Goal: Task Accomplishment & Management: Use online tool/utility

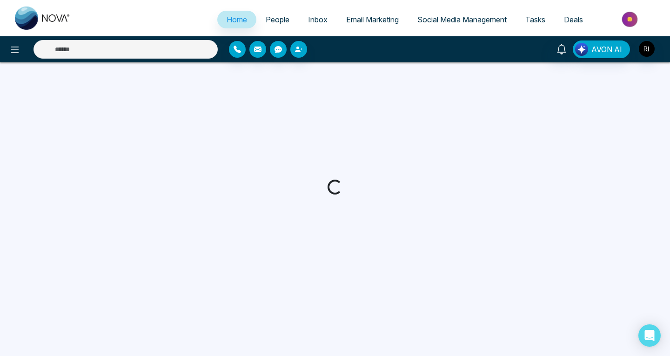
select select "*"
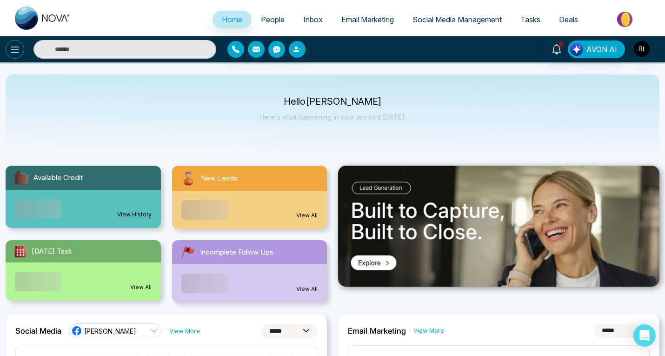
click at [18, 48] on icon at bounding box center [14, 49] width 11 height 11
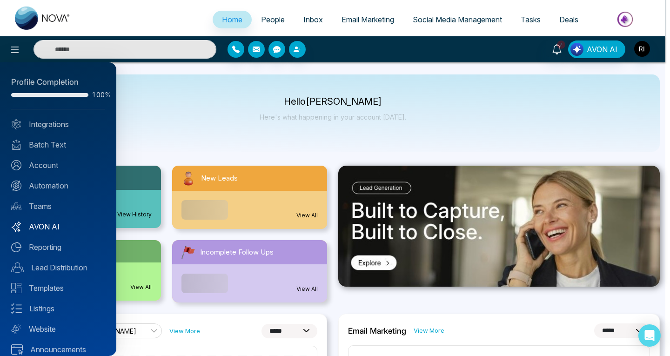
click at [53, 227] on link "AVON AI" at bounding box center [58, 226] width 94 height 11
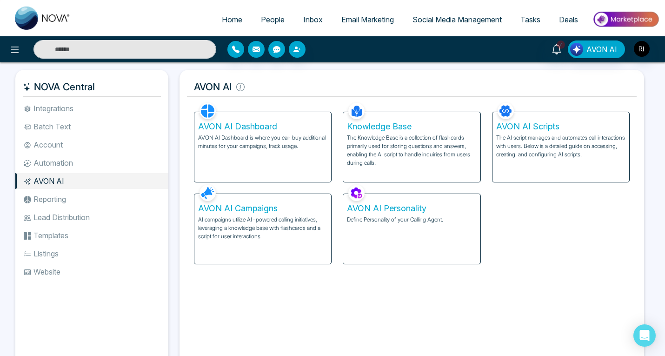
click at [52, 19] on img at bounding box center [43, 18] width 56 height 23
select select "*"
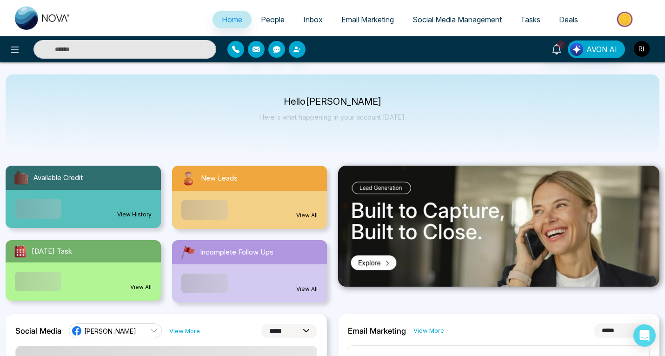
click at [646, 43] on img "button" at bounding box center [642, 49] width 16 height 16
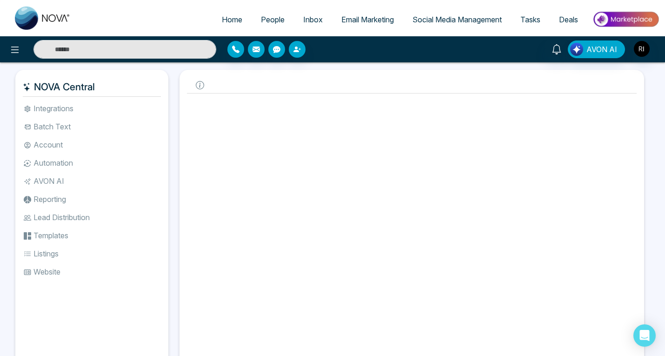
click at [548, 206] on div "Facebook NOVACRM enables users to connect to Facebook to schedule social media …" at bounding box center [412, 227] width 450 height 260
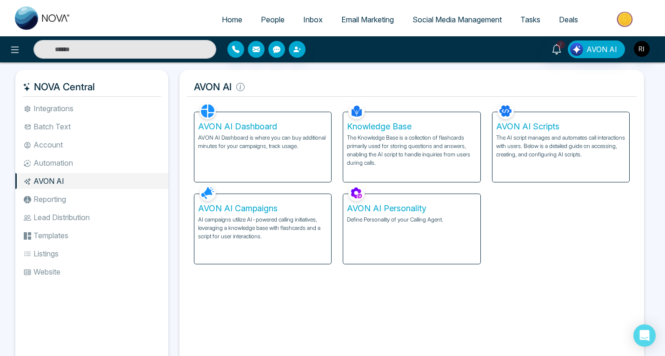
click at [630, 16] on img at bounding box center [625, 19] width 67 height 21
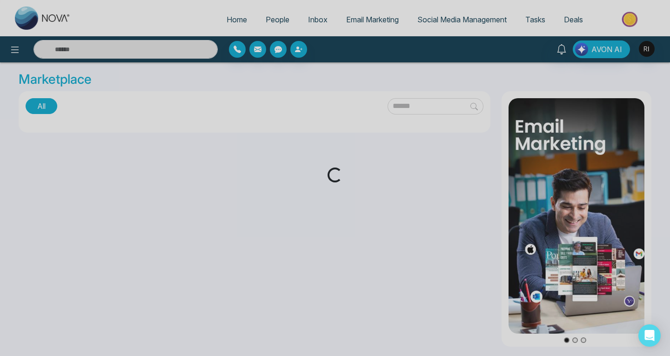
click at [645, 52] on div "Loading..." at bounding box center [335, 178] width 670 height 356
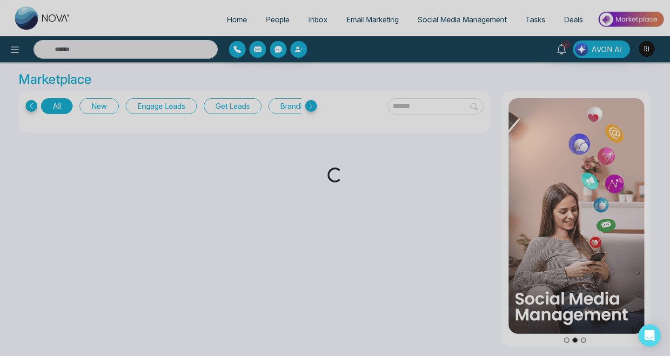
click at [648, 47] on div "Loading..." at bounding box center [335, 178] width 670 height 356
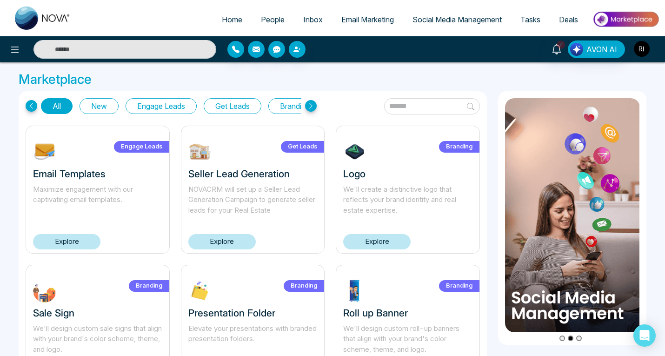
click at [646, 49] on img "button" at bounding box center [642, 49] width 16 height 16
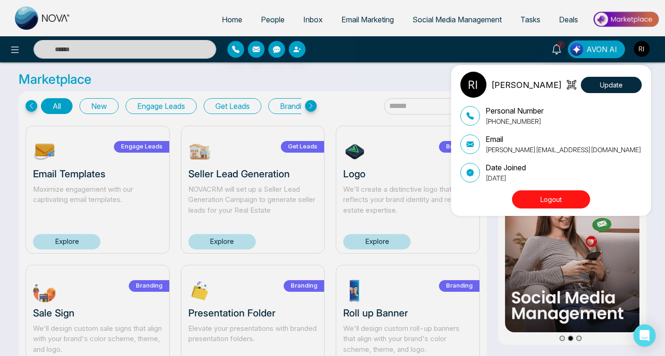
click at [531, 200] on button "Logout" at bounding box center [551, 199] width 78 height 18
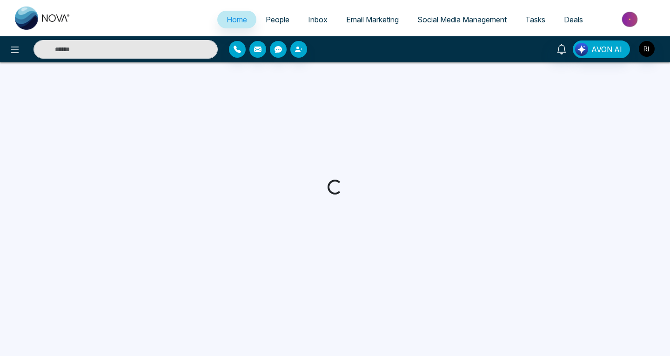
select select "*"
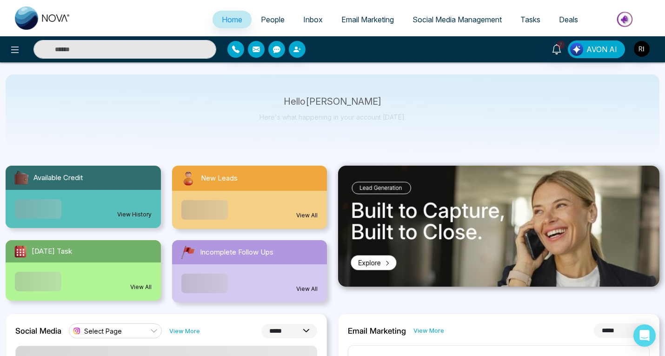
scroll to position [35, 0]
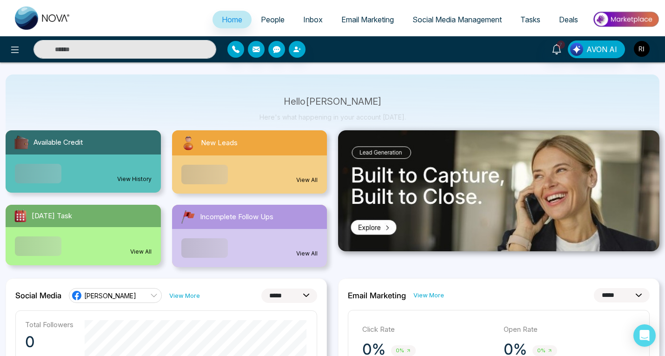
click at [415, 114] on div "Hello Riyansh Here's what happening in your account today." at bounding box center [333, 112] width 654 height 77
click at [403, 118] on p "Here's what happening in your account [DATE]." at bounding box center [333, 117] width 147 height 8
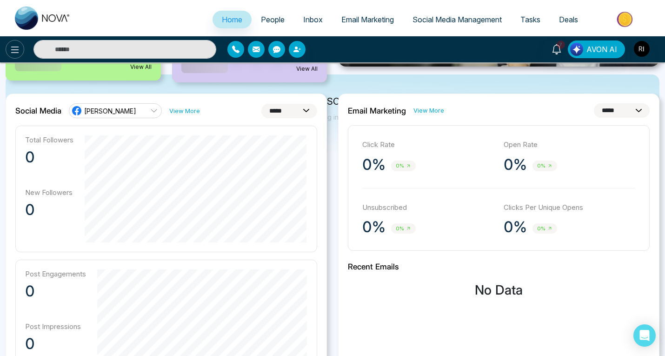
scroll to position [0, 0]
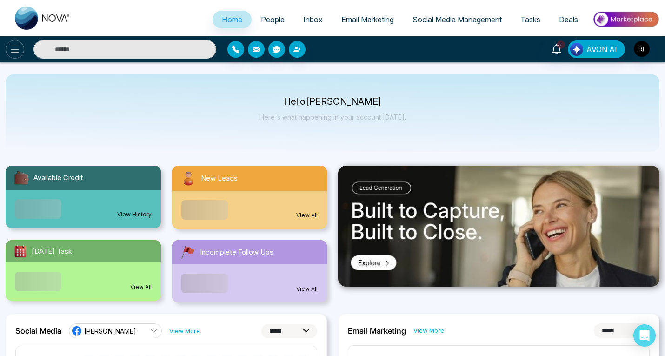
click at [14, 50] on icon at bounding box center [15, 50] width 8 height 7
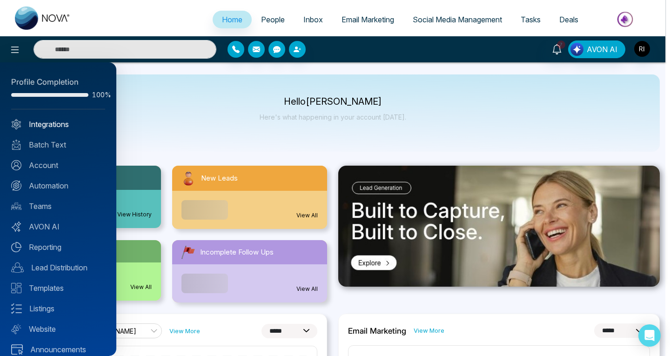
click at [45, 123] on link "Integrations" at bounding box center [58, 124] width 94 height 11
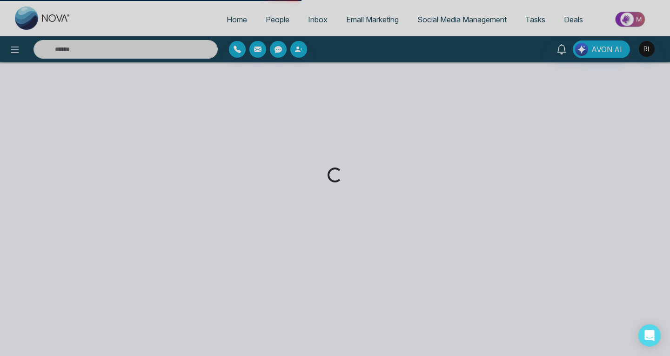
select select "*"
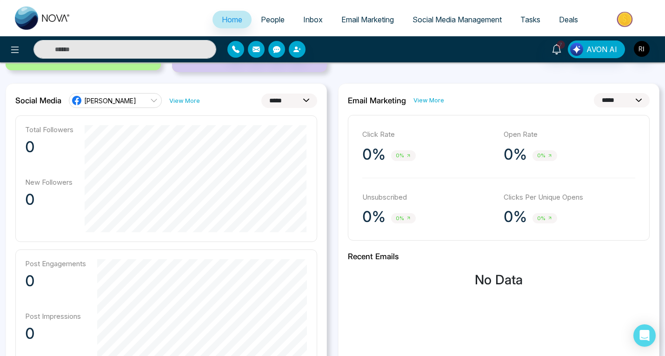
scroll to position [231, 0]
click at [629, 98] on select "**********" at bounding box center [622, 100] width 56 height 14
select select "*"
click at [594, 93] on select "**********" at bounding box center [622, 100] width 56 height 14
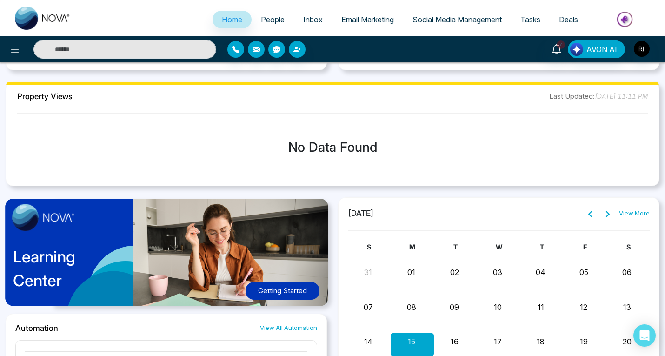
scroll to position [646, 0]
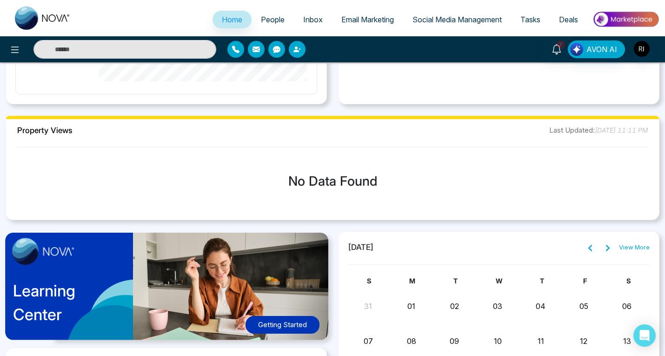
click at [265, 22] on span "People" at bounding box center [273, 19] width 24 height 9
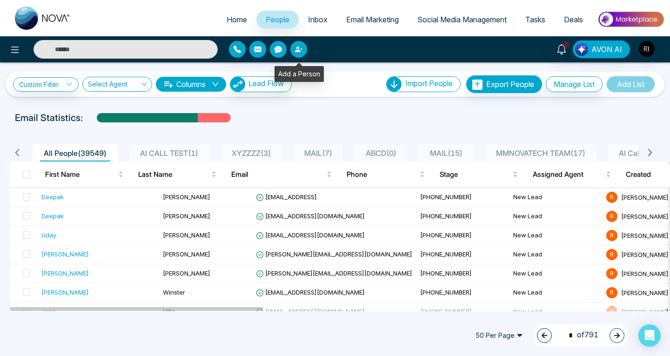
click at [299, 47] on icon "button" at bounding box center [298, 49] width 7 height 7
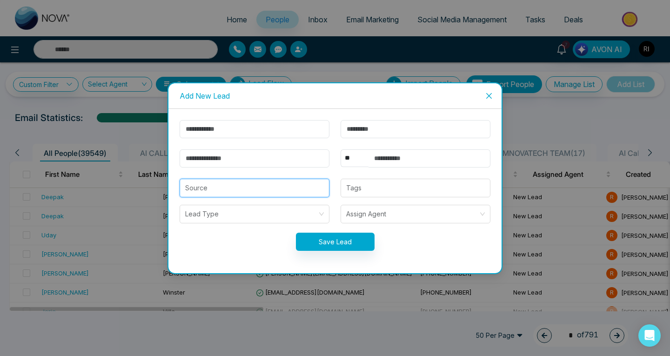
click at [234, 196] on input "search" at bounding box center [254, 188] width 139 height 18
type input "*"
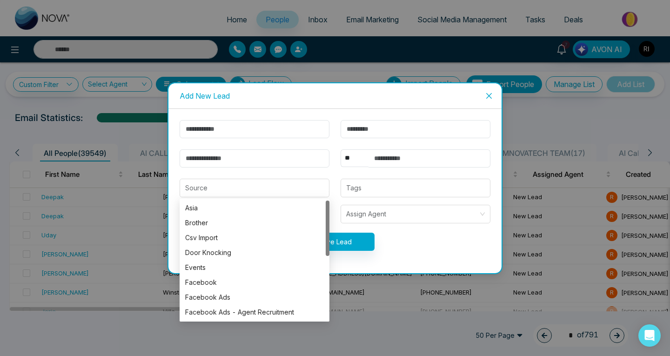
click at [332, 169] on form "** **** *** *** *** **** *** Source Tags Lead Type Assign Agent Save Lead" at bounding box center [335, 191] width 322 height 142
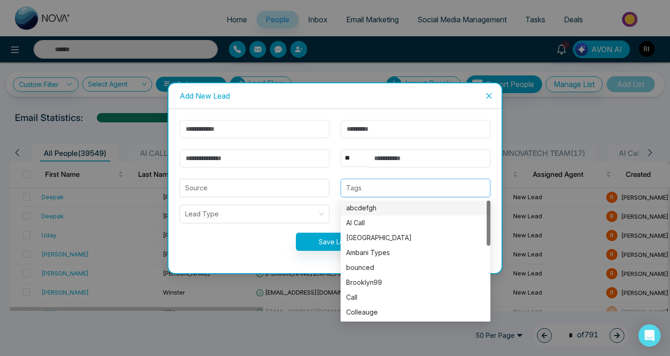
click at [375, 190] on div at bounding box center [415, 187] width 144 height 11
click at [336, 171] on form "** **** *** *** *** **** *** Source Tags Lead Type Assign Agent Save Lead" at bounding box center [335, 191] width 322 height 142
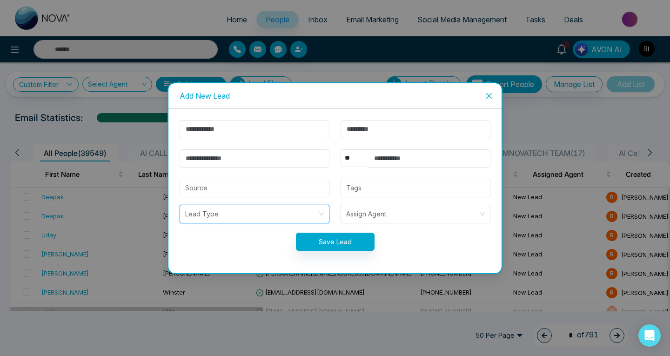
click at [251, 220] on input "search" at bounding box center [251, 214] width 132 height 18
click at [338, 191] on div "Tags" at bounding box center [415, 188] width 161 height 19
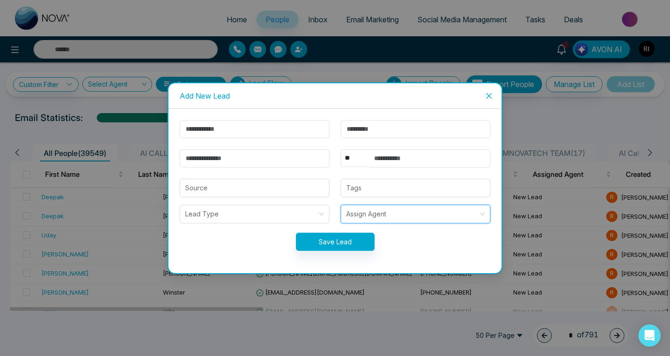
click at [374, 214] on input "search" at bounding box center [412, 214] width 132 height 18
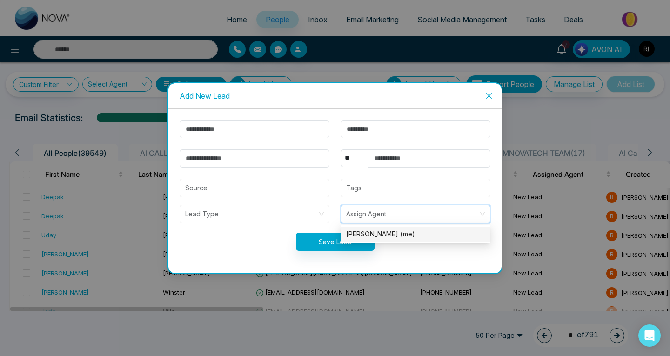
click at [486, 99] on span "Close" at bounding box center [488, 95] width 25 height 25
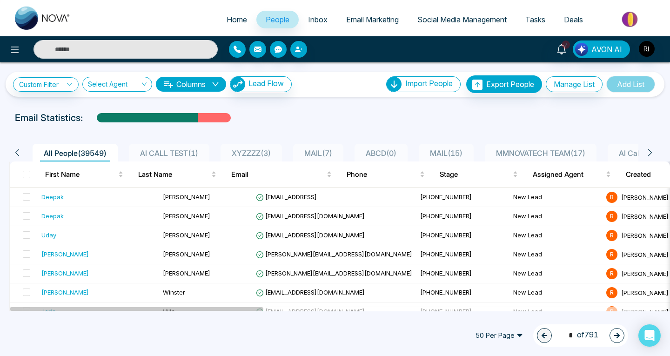
click at [313, 21] on span "Inbox" at bounding box center [318, 19] width 20 height 9
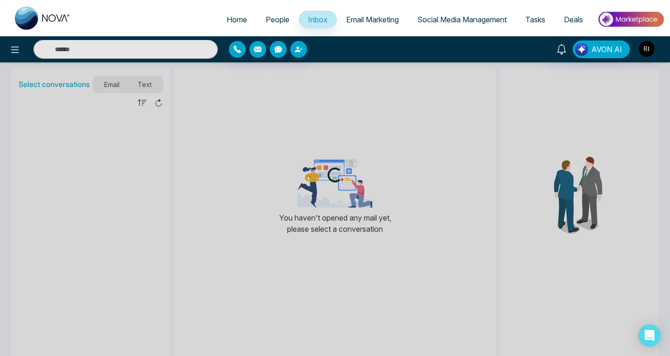
click at [370, 21] on span "Email Marketing" at bounding box center [372, 19] width 53 height 9
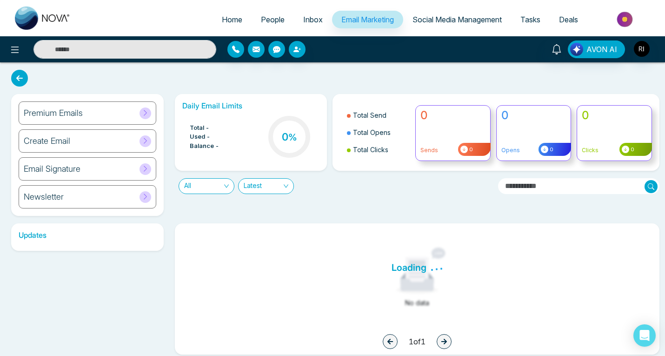
click at [142, 113] on icon at bounding box center [145, 112] width 7 height 7
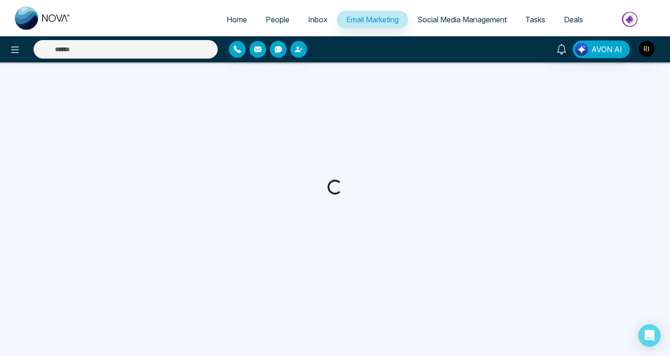
click at [531, 21] on span "Tasks" at bounding box center [535, 19] width 20 height 9
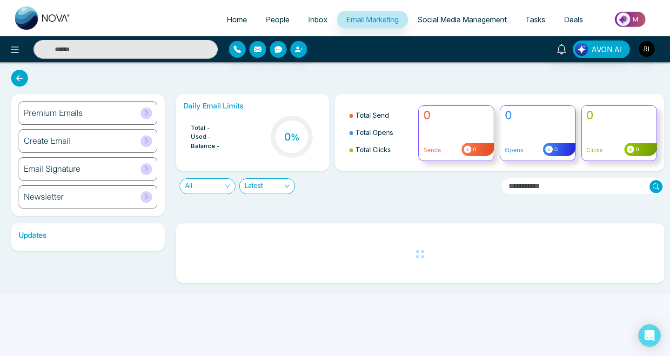
click at [443, 24] on span "Social Media Management" at bounding box center [461, 19] width 89 height 9
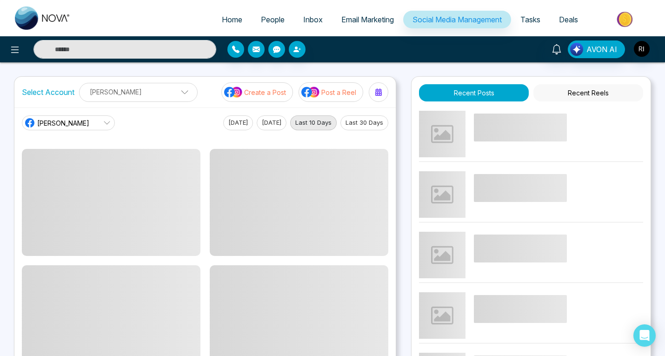
click at [533, 22] on span "Tasks" at bounding box center [531, 19] width 20 height 9
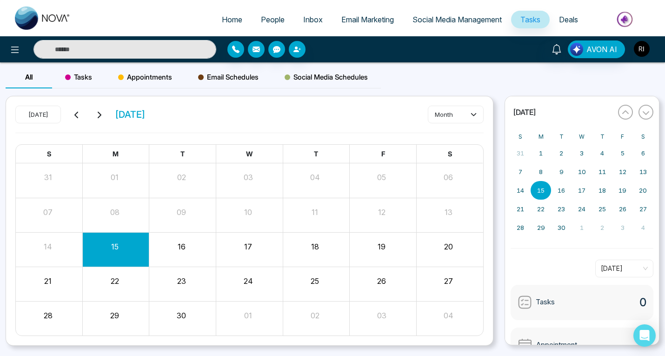
click at [644, 50] on img "button" at bounding box center [642, 49] width 16 height 16
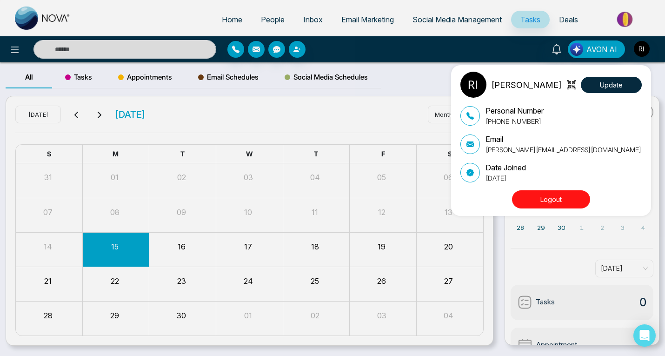
click at [424, 79] on div "[PERSON_NAME] Update Personal Number [PHONE_NUMBER] Email [PERSON_NAME][EMAIL_A…" at bounding box center [332, 178] width 665 height 356
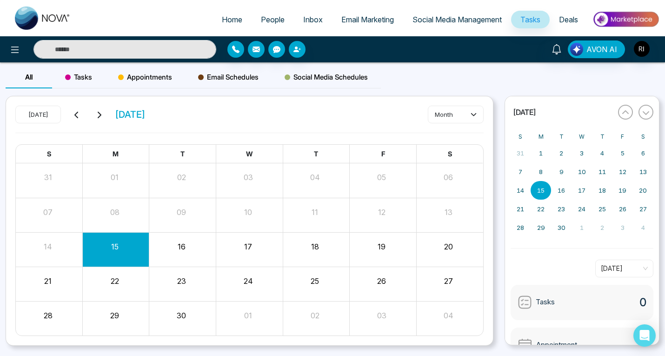
click at [457, 24] on link "Social Media Management" at bounding box center [457, 20] width 108 height 18
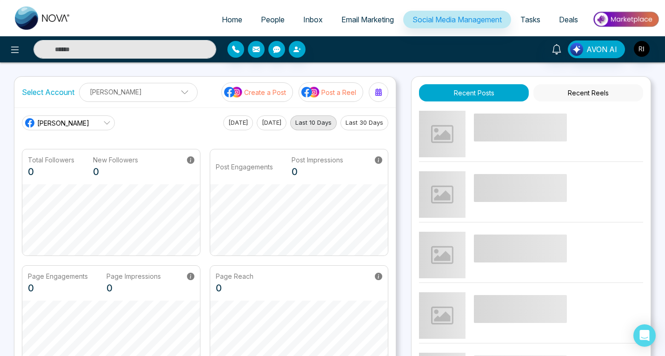
click at [261, 93] on p "Create a Post" at bounding box center [265, 92] width 42 height 10
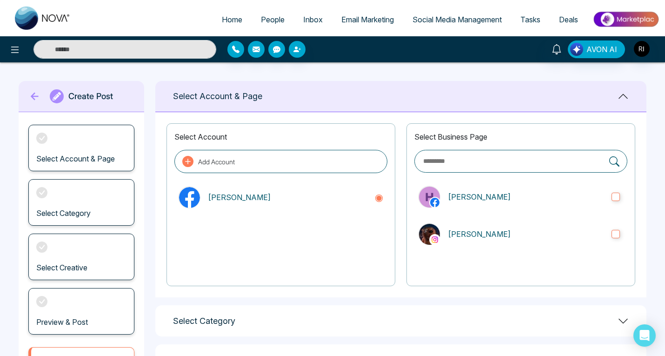
click at [33, 90] on icon at bounding box center [35, 96] width 14 height 19
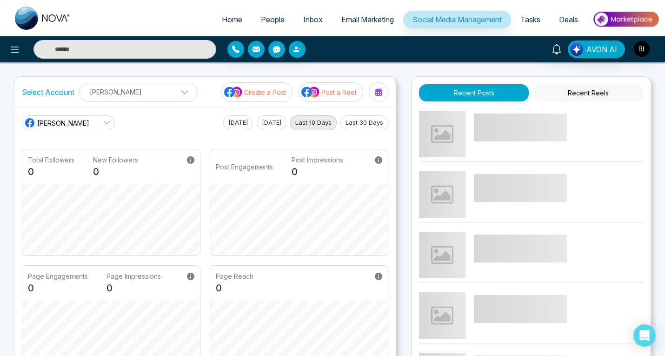
click at [267, 95] on p "Create a Post" at bounding box center [265, 92] width 42 height 10
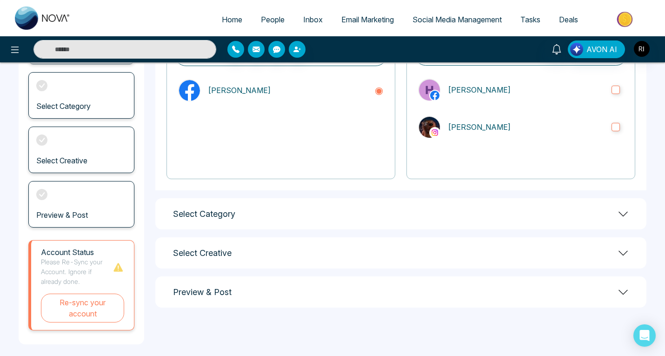
scroll to position [114, 0]
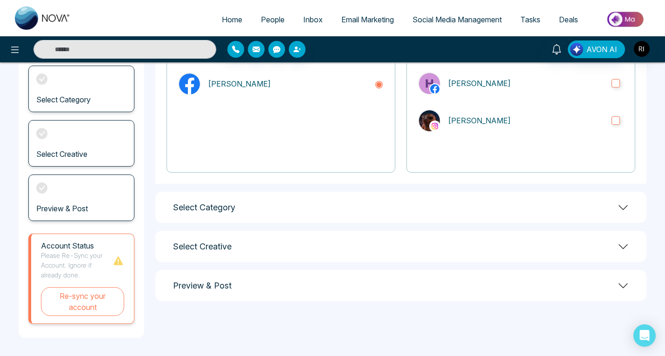
click at [279, 207] on div "Select Category" at bounding box center [400, 207] width 491 height 31
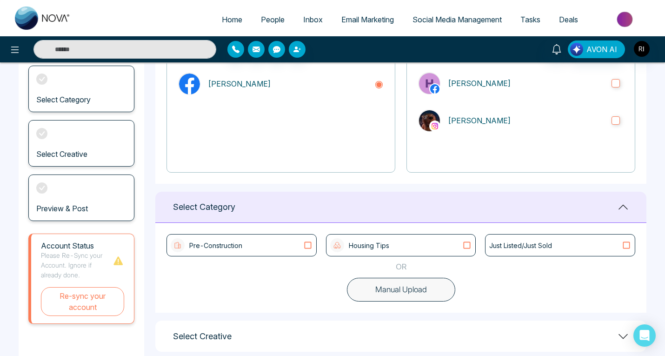
click at [292, 240] on div "Pre-Construction" at bounding box center [242, 245] width 142 height 14
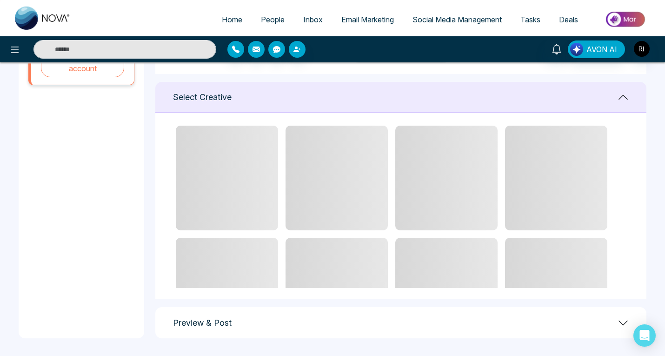
scroll to position [0, 0]
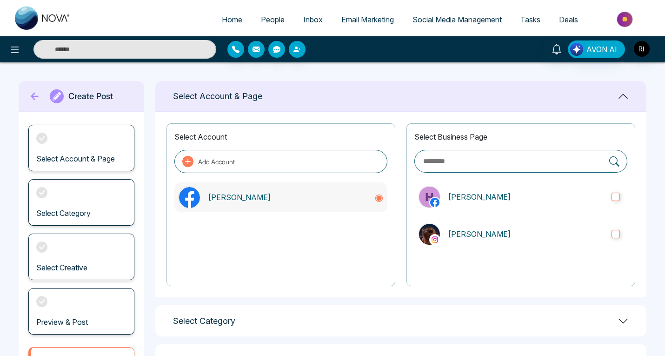
scroll to position [114, 0]
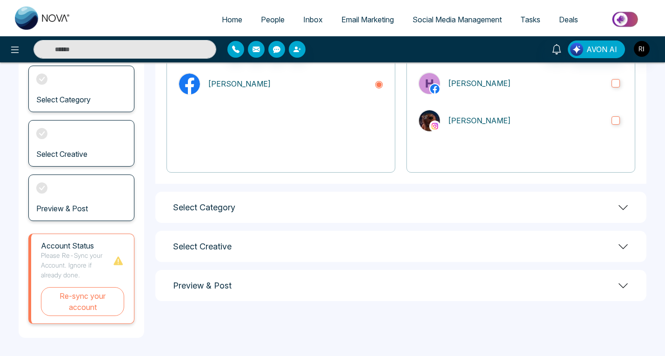
click at [324, 208] on div "Select Category" at bounding box center [400, 207] width 491 height 31
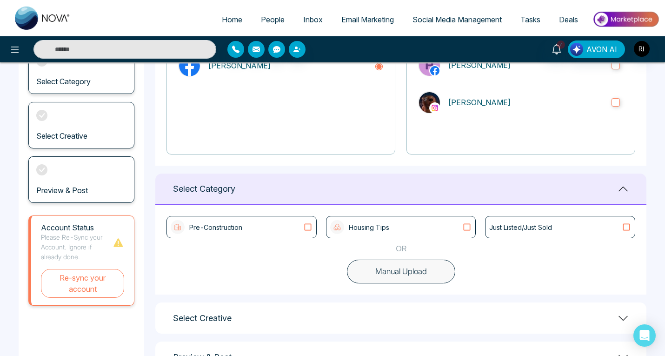
scroll to position [166, 0]
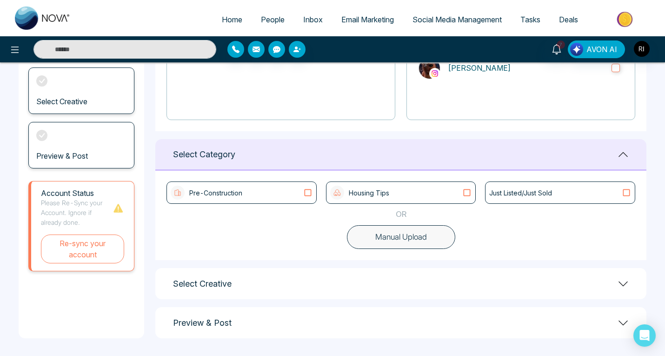
click at [307, 187] on div "Pre-Construction" at bounding box center [242, 193] width 142 height 14
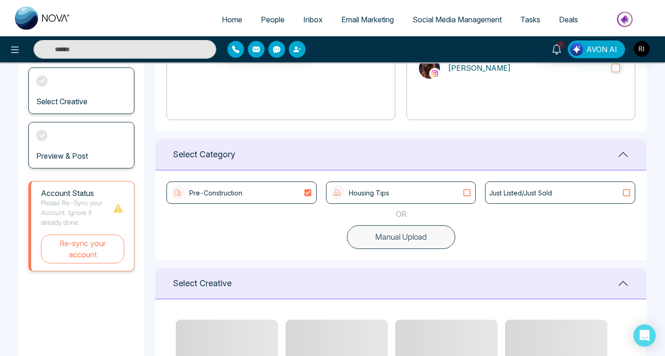
click at [380, 242] on button "Manual Upload" at bounding box center [401, 237] width 108 height 24
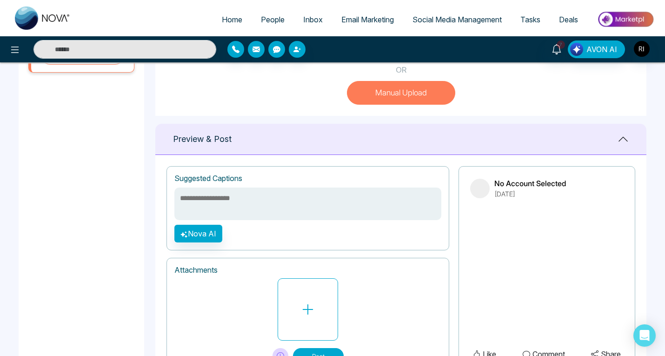
scroll to position [355, 0]
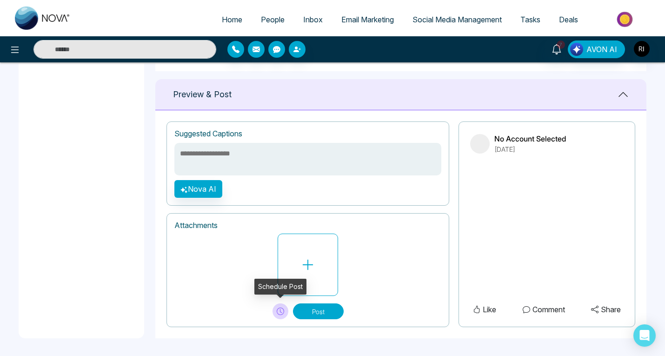
click at [281, 312] on icon at bounding box center [280, 310] width 7 height 7
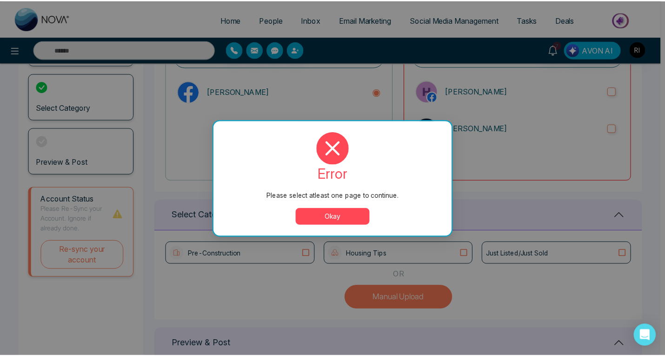
scroll to position [0, 0]
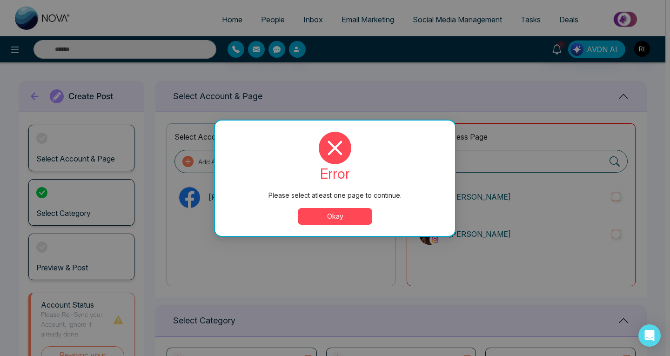
click at [315, 221] on button "Okay" at bounding box center [335, 216] width 74 height 17
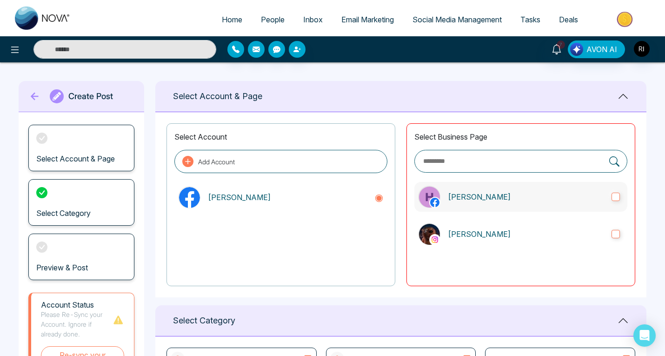
click at [618, 188] on label "[PERSON_NAME]" at bounding box center [520, 197] width 213 height 30
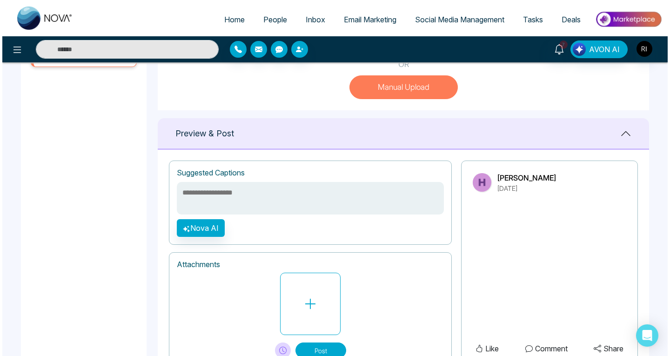
scroll to position [355, 0]
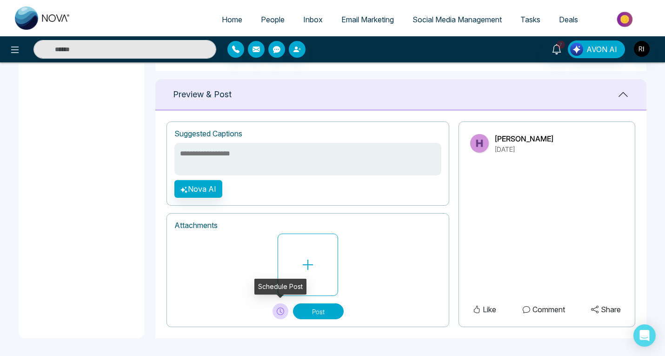
click at [281, 313] on icon at bounding box center [280, 310] width 7 height 7
click at [17, 55] on icon at bounding box center [14, 49] width 11 height 11
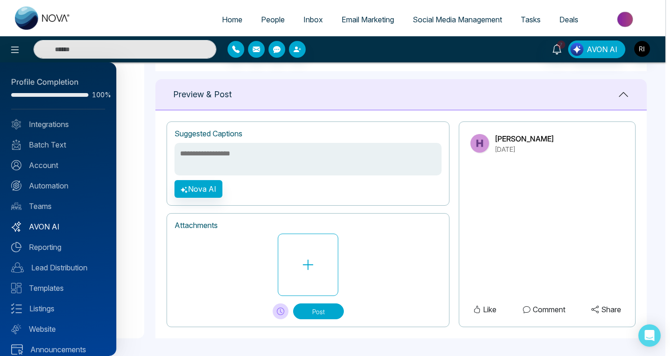
click at [57, 227] on link "AVON AI" at bounding box center [58, 226] width 94 height 11
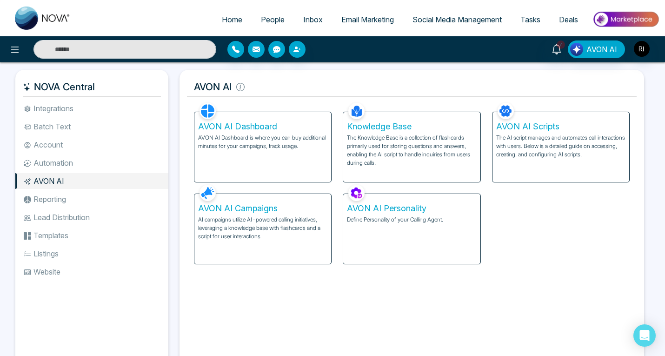
click at [262, 137] on p "AVON AI Dashboard is where you can buy additional minutes for your campaigns, t…" at bounding box center [262, 142] width 129 height 17
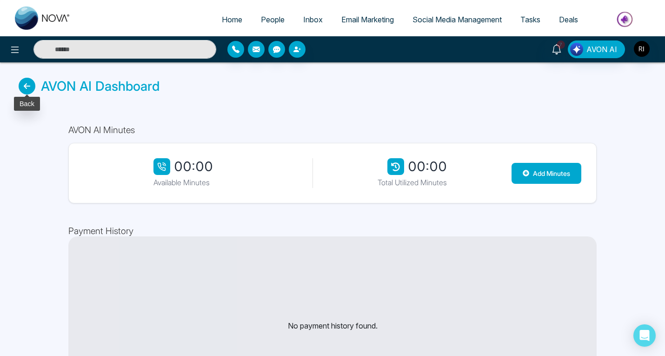
click at [25, 85] on icon at bounding box center [27, 86] width 17 height 17
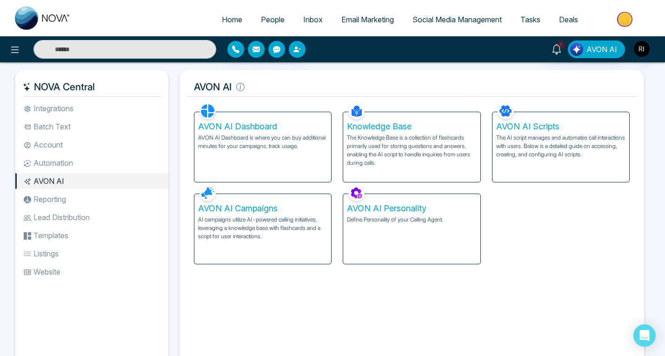
click at [394, 226] on div "AVON AI Personality Define Personality of your Calling Agent." at bounding box center [411, 229] width 137 height 70
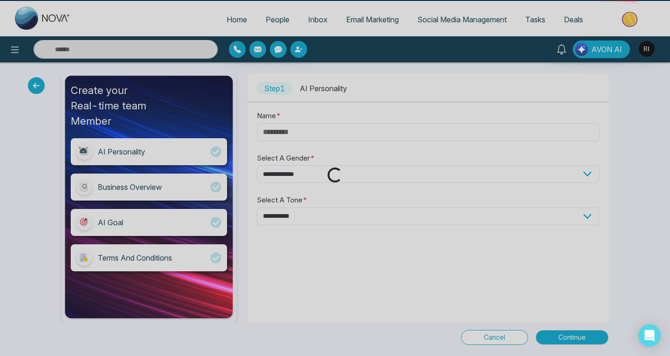
type input "*****"
select select "*******"
select select "**********"
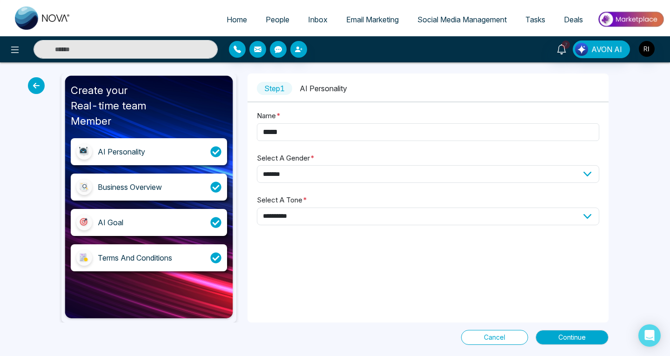
click at [185, 220] on div "AI Goal" at bounding box center [149, 222] width 156 height 27
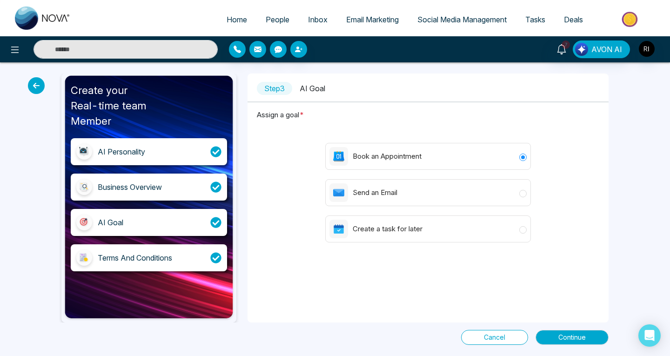
click at [119, 160] on div "AI Personality" at bounding box center [149, 151] width 156 height 27
select select "*******"
select select "**********"
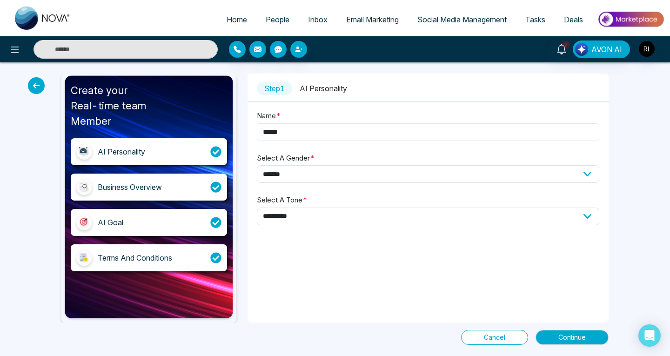
click at [302, 134] on input "*****" at bounding box center [428, 132] width 342 height 18
click at [321, 173] on select "**********" at bounding box center [428, 174] width 342 height 18
click at [307, 167] on select "**********" at bounding box center [428, 174] width 342 height 18
click at [326, 215] on select "**********" at bounding box center [428, 216] width 342 height 18
click at [257, 207] on select "**********" at bounding box center [428, 216] width 342 height 18
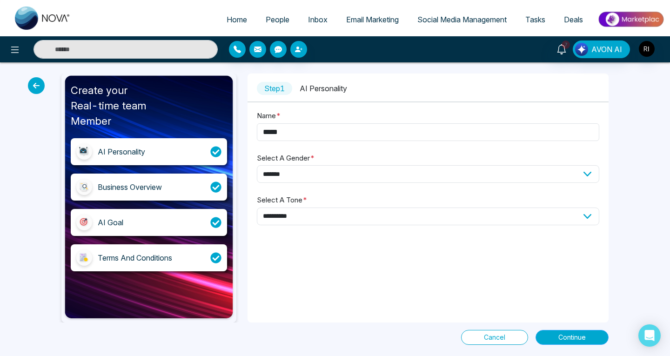
click at [549, 337] on button "Continue" at bounding box center [571, 337] width 73 height 15
select select "*****"
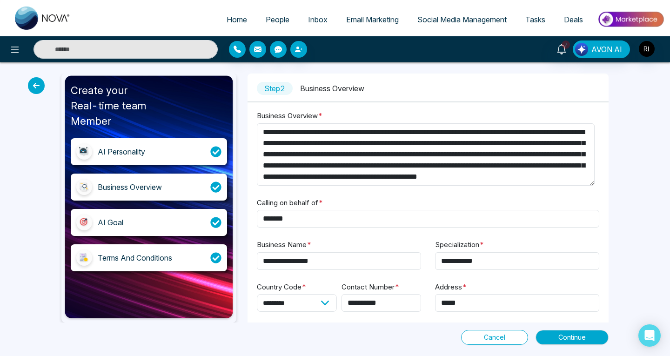
click at [154, 224] on div "AI Goal" at bounding box center [149, 222] width 156 height 27
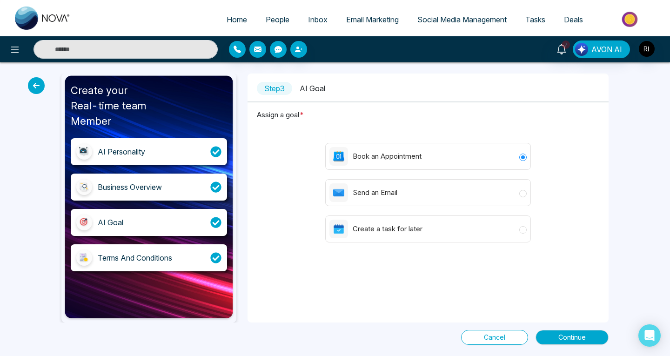
click at [181, 257] on div "Terms And Conditions" at bounding box center [149, 257] width 156 height 27
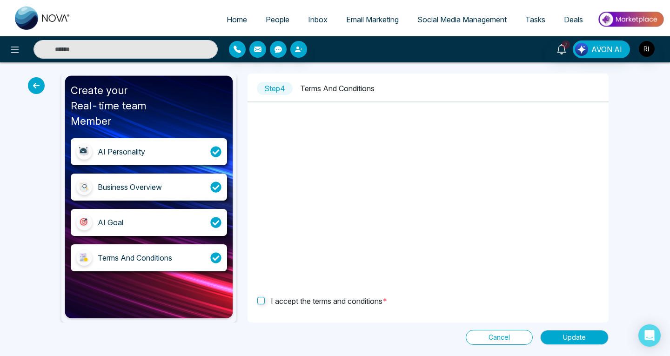
click at [36, 88] on icon at bounding box center [36, 85] width 17 height 17
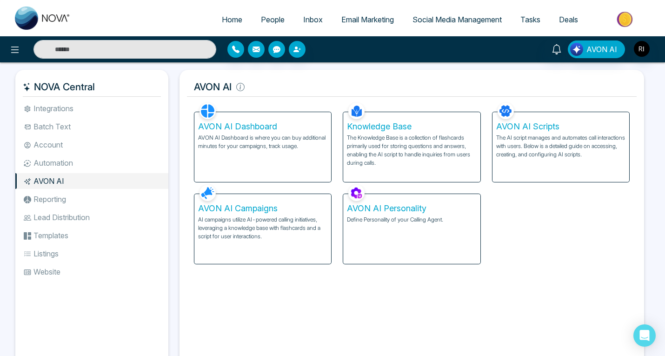
click at [380, 152] on p "The Knowledge Base is a collection of flashcards primarily used for storing que…" at bounding box center [411, 150] width 129 height 33
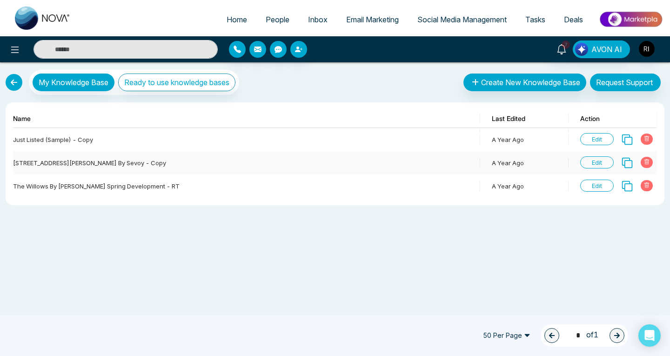
click at [601, 161] on span "Edit" at bounding box center [596, 162] width 33 height 12
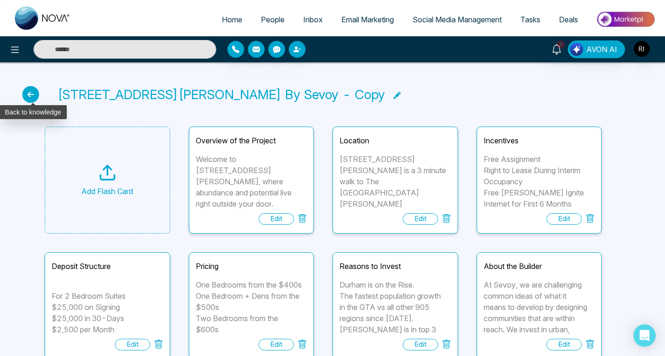
click at [28, 93] on icon at bounding box center [30, 94] width 17 height 17
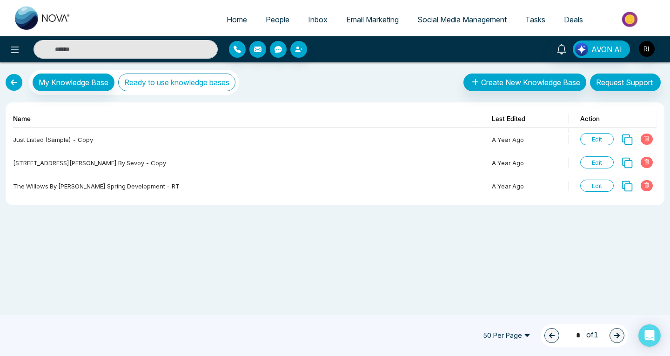
click at [200, 77] on button "Ready to use knowledge bases" at bounding box center [176, 82] width 117 height 18
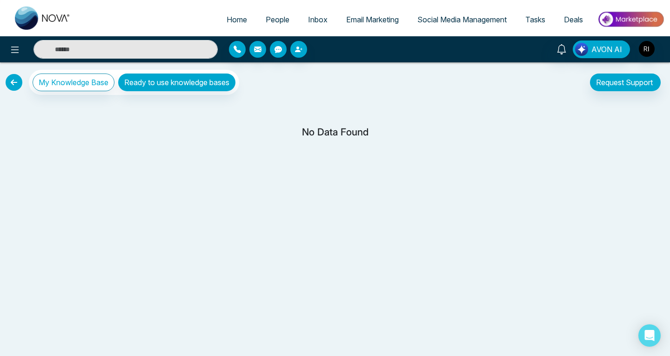
click at [13, 83] on link at bounding box center [14, 82] width 17 height 17
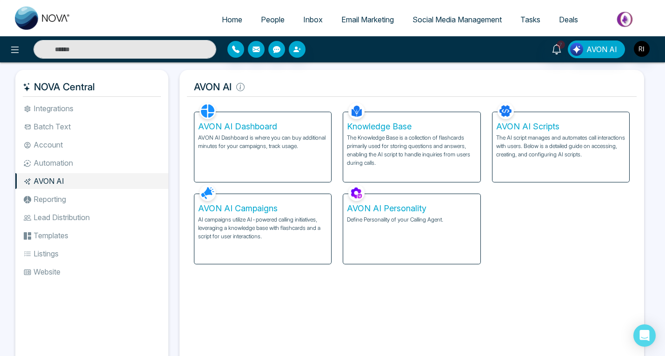
click at [626, 22] on img at bounding box center [625, 19] width 67 height 21
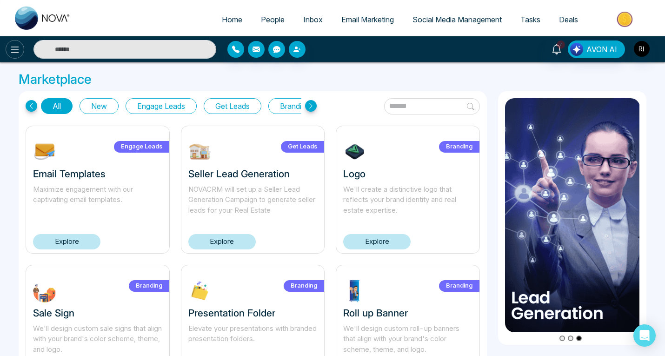
click at [14, 48] on icon at bounding box center [14, 49] width 11 height 11
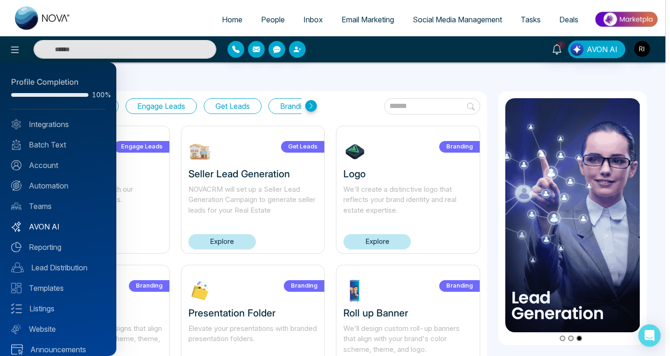
click at [52, 226] on link "AVON AI" at bounding box center [58, 226] width 94 height 11
